Goal: Information Seeking & Learning: Learn about a topic

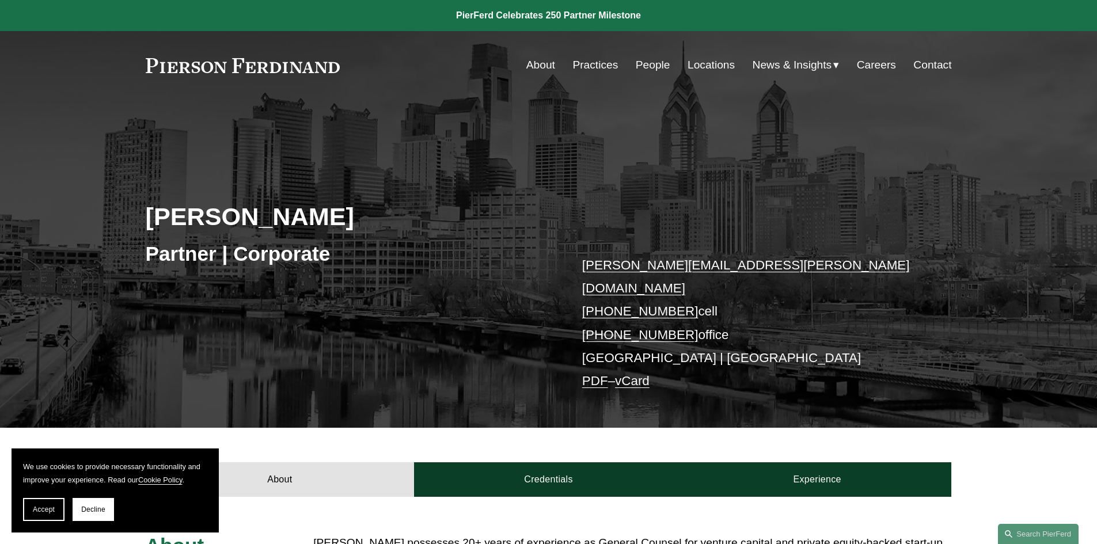
drag, startPoint x: 669, startPoint y: 257, endPoint x: 723, endPoint y: 212, distance: 70.3
click at [723, 212] on div "Jonathan Rosan Partner | Corporate jonathan.rosan@pierferd.com +1.610.952.5708 …" at bounding box center [548, 279] width 1097 height 295
